Goal: Task Accomplishment & Management: Manage account settings

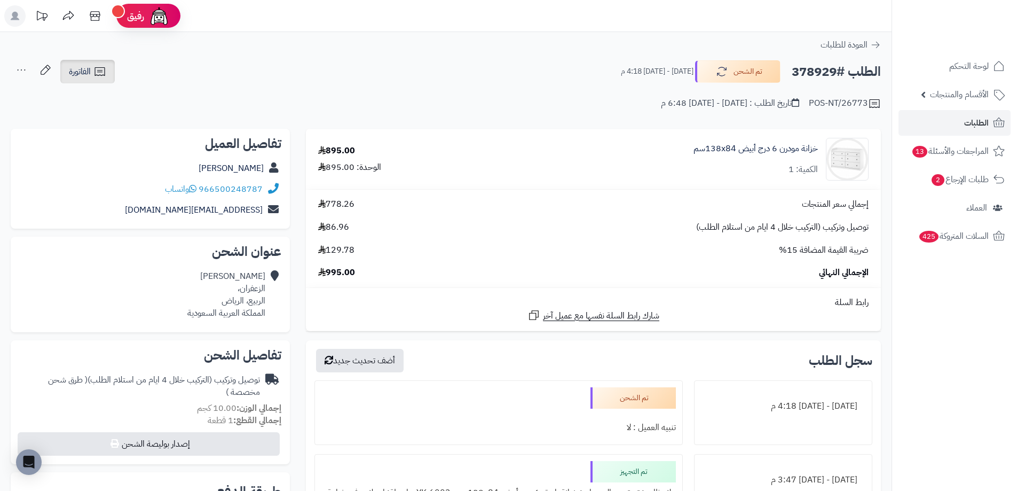
click at [88, 76] on span "الفاتورة" at bounding box center [80, 71] width 22 height 13
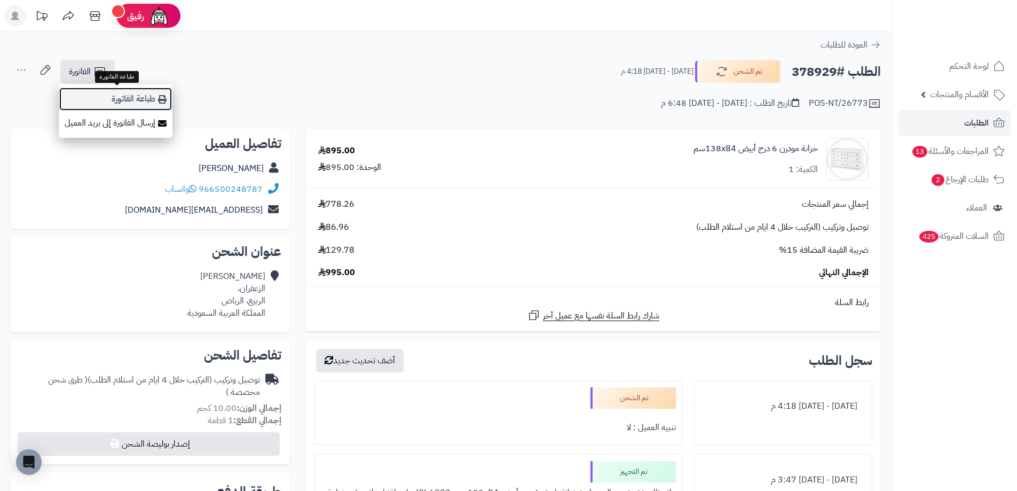
click at [149, 93] on link "طباعة الفاتورة" at bounding box center [116, 99] width 114 height 24
